Goal: Contribute content

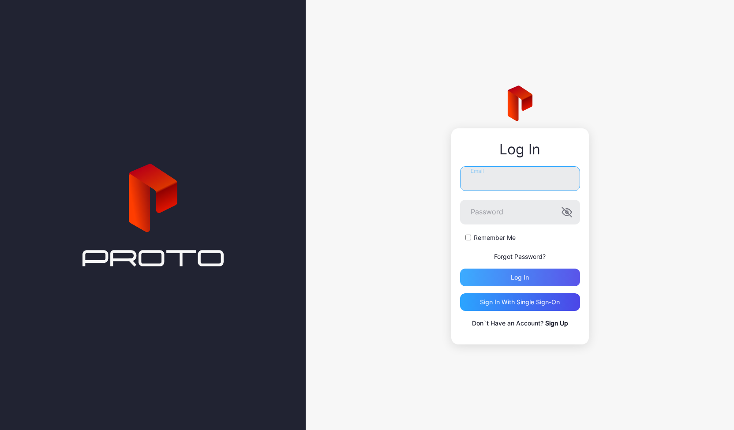
type input "**********"
click at [533, 270] on div "Log in" at bounding box center [520, 278] width 120 height 18
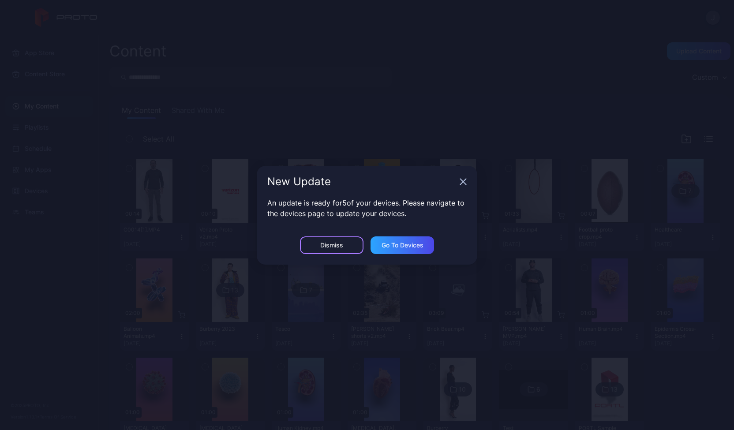
click at [353, 244] on div "Dismiss" at bounding box center [332, 246] width 64 height 18
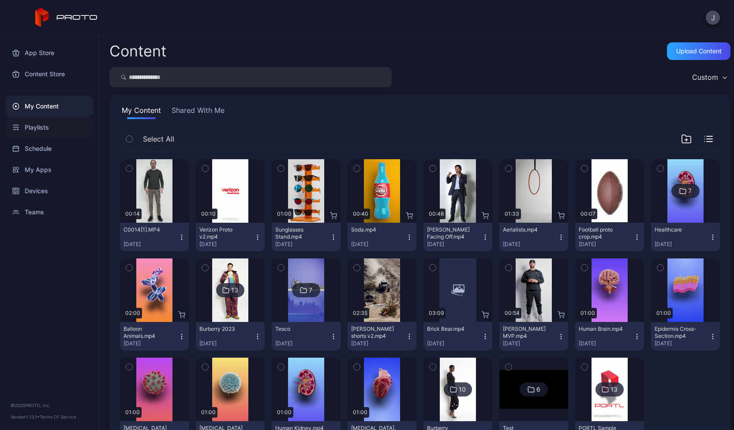
click at [49, 128] on div "Playlists" at bounding box center [49, 127] width 88 height 21
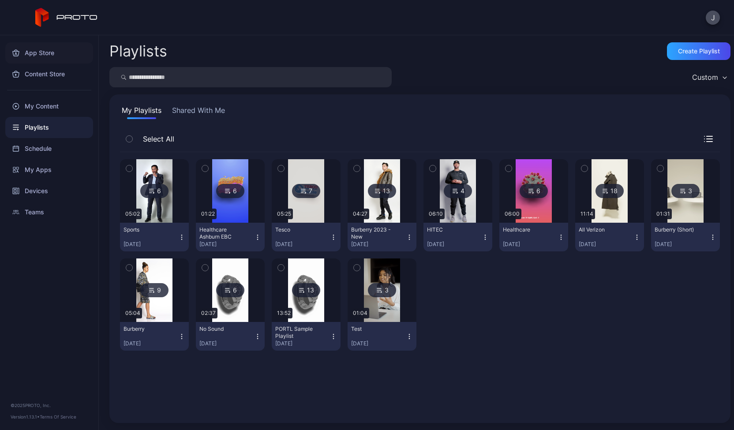
click at [33, 56] on div "App Store" at bounding box center [49, 52] width 88 height 21
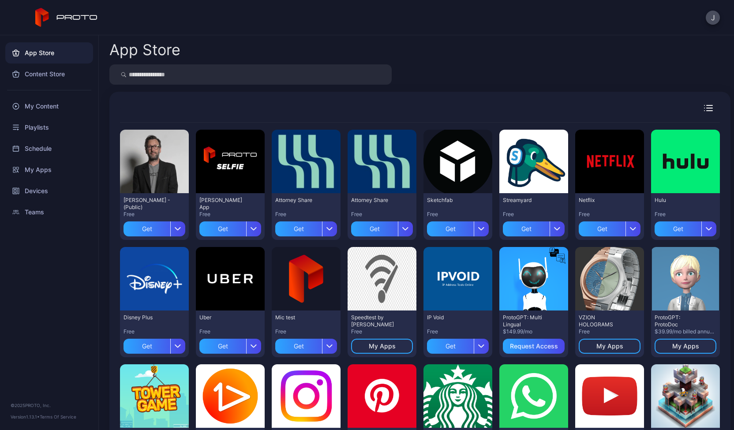
click at [53, 99] on div "My Content" at bounding box center [49, 106] width 88 height 21
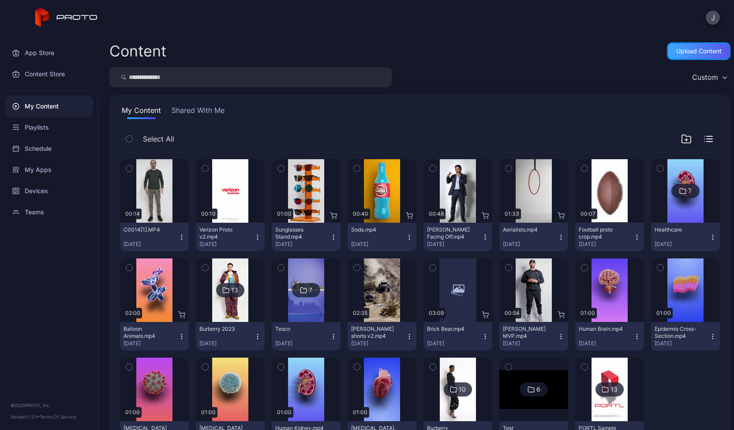
click at [690, 53] on div "Upload Content" at bounding box center [699, 51] width 45 height 7
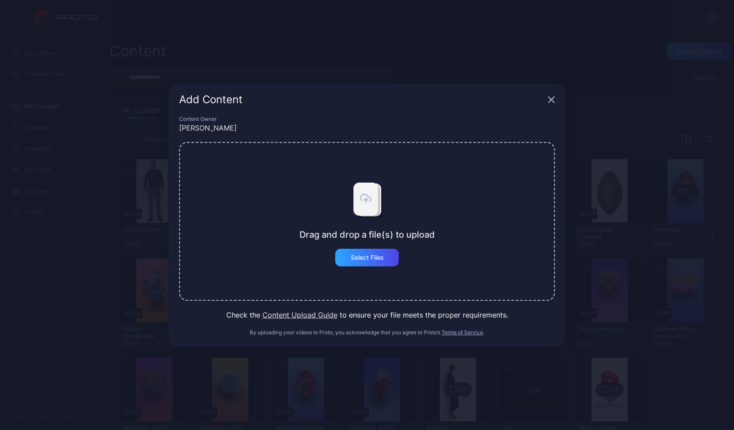
click at [291, 312] on button "Content Upload Guide" at bounding box center [300, 315] width 75 height 11
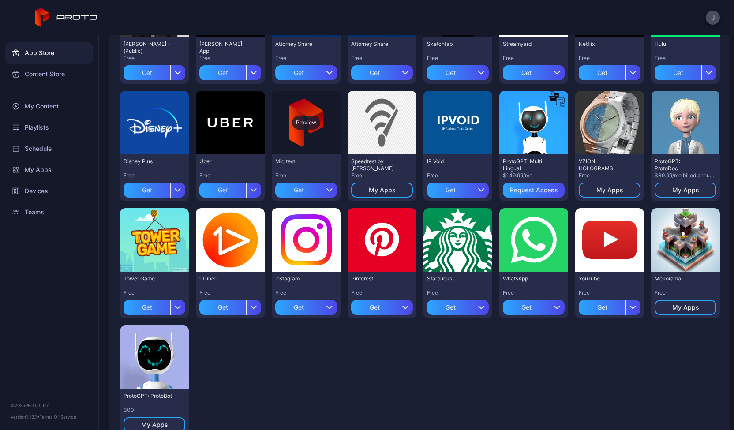
scroll to position [157, 0]
